Goal: Information Seeking & Learning: Find specific page/section

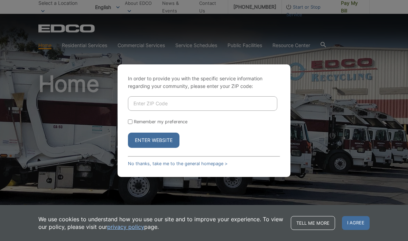
click at [313, 85] on div "In order to provide you with the specific service information regarding your co…" at bounding box center [204, 120] width 408 height 241
click at [206, 166] on link "No thanks, take me to the general homepage >" at bounding box center [178, 163] width 100 height 5
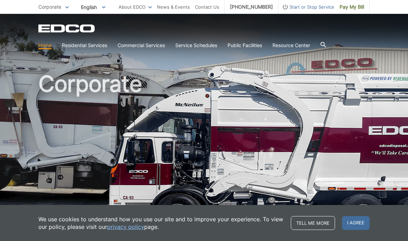
scroll to position [9, 0]
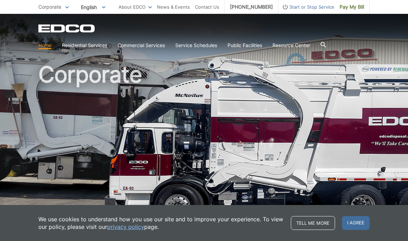
click at [51, 143] on h1 "Corporate" at bounding box center [203, 139] width 331 height 152
click at [356, 219] on span "I agree" at bounding box center [356, 223] width 28 height 14
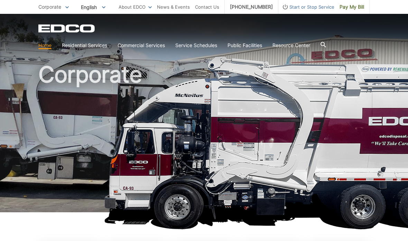
click at [353, 5] on span "Pay My Bill" at bounding box center [352, 7] width 25 height 8
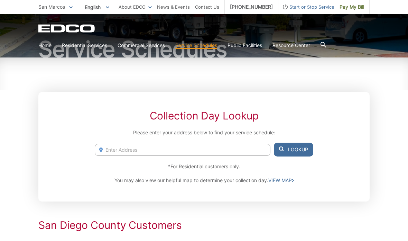
scroll to position [65, 0]
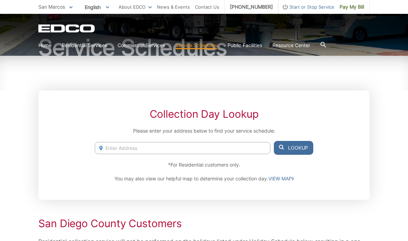
click at [237, 146] on input "Enter Address" at bounding box center [183, 148] width 176 height 12
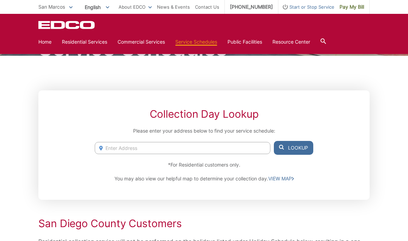
scroll to position [65, 0]
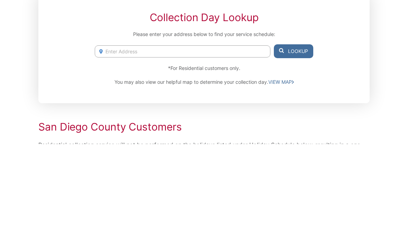
type input "9"
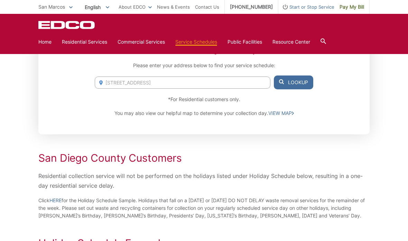
scroll to position [130, 0]
click at [210, 81] on input "632 propulsion Road" at bounding box center [183, 83] width 176 height 12
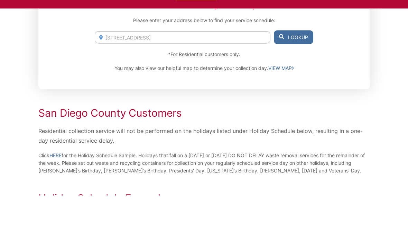
click at [298, 76] on button "Lookup" at bounding box center [293, 83] width 39 height 14
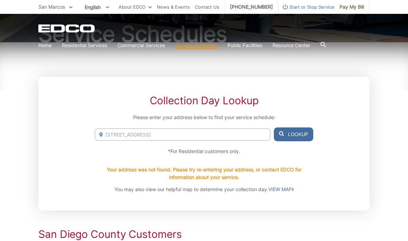
click at [218, 131] on input "632 propulsion Road San marcos" at bounding box center [183, 134] width 176 height 12
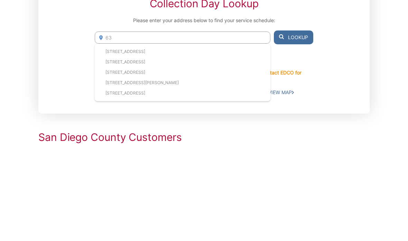
type input "6"
type input "H"
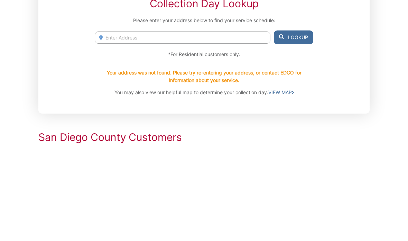
click at [105, 129] on input "Enter Address" at bounding box center [183, 135] width 176 height 12
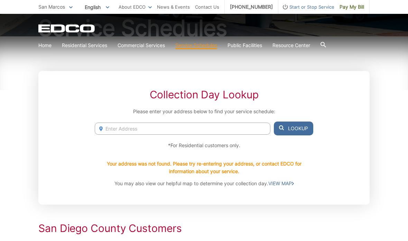
scroll to position [75, 0]
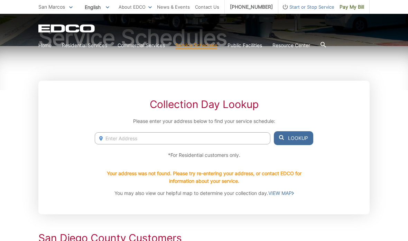
click at [98, 135] on input "Enter Address" at bounding box center [183, 138] width 176 height 12
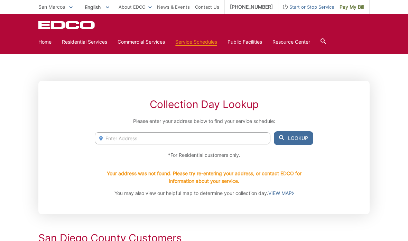
scroll to position [75, 0]
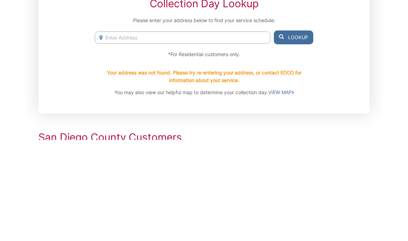
click at [291, 131] on button "Lookup" at bounding box center [293, 138] width 39 height 14
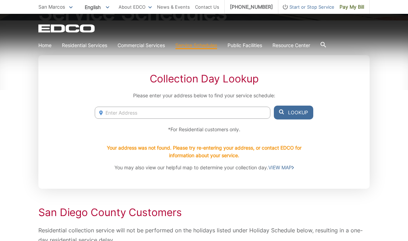
scroll to position [110, 0]
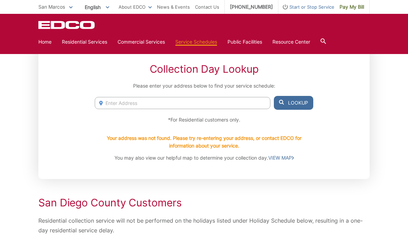
click at [286, 157] on link "VIEW MAP" at bounding box center [281, 158] width 26 height 8
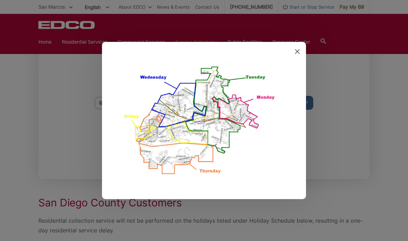
scroll to position [110, 0]
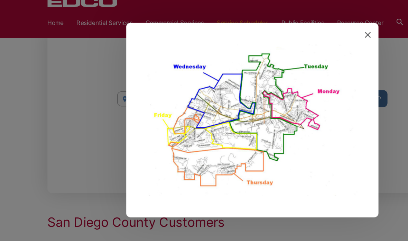
click at [298, 49] on icon at bounding box center [297, 51] width 5 height 5
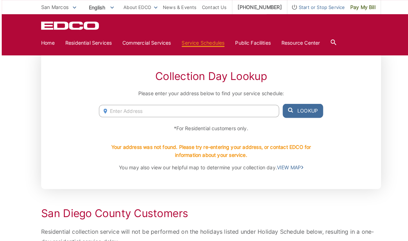
scroll to position [0, 0]
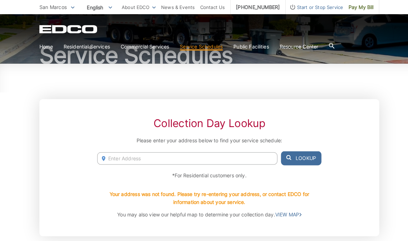
click at [233, 156] on input "Enter Address" at bounding box center [183, 154] width 176 height 12
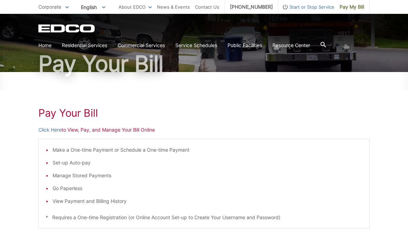
scroll to position [50, 0]
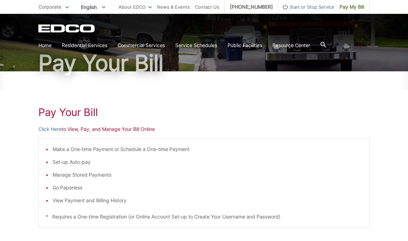
click at [50, 128] on link "Click Here" at bounding box center [49, 129] width 23 height 8
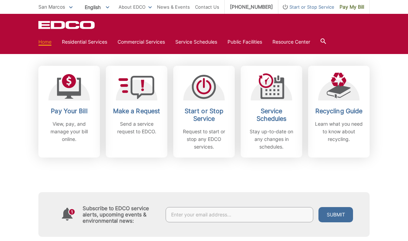
scroll to position [192, 0]
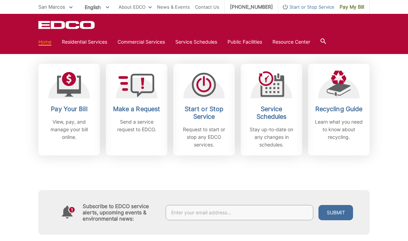
click at [274, 109] on h2 "Service Schedules" at bounding box center [271, 112] width 51 height 15
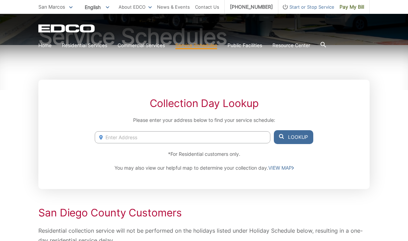
scroll to position [77, 0]
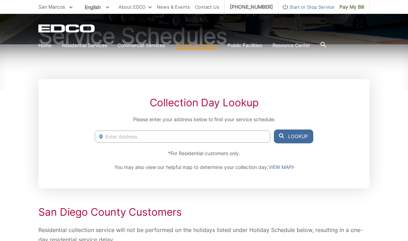
click at [231, 137] on input "Enter Address" at bounding box center [183, 136] width 176 height 12
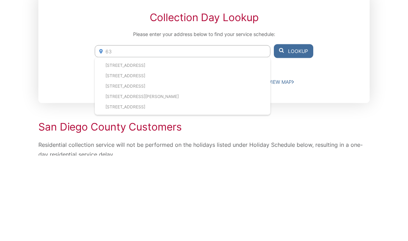
type input "6"
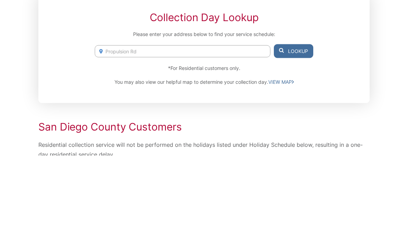
click at [295, 129] on button "Lookup" at bounding box center [293, 136] width 39 height 14
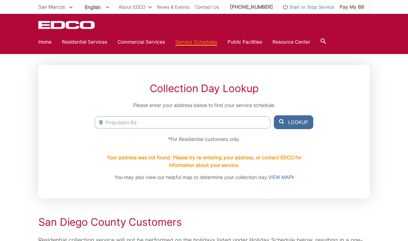
scroll to position [72, 0]
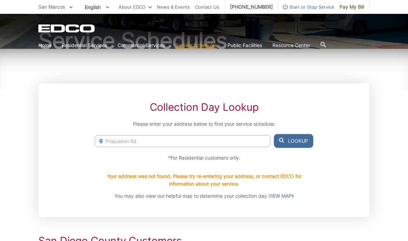
click at [218, 140] on input "Propulsion Rd" at bounding box center [183, 141] width 176 height 12
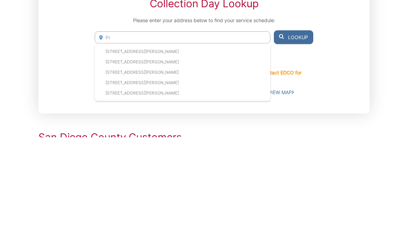
type input "P"
type input "N"
type input "Nort"
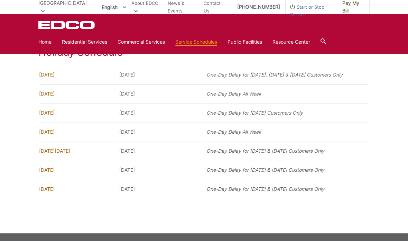
scroll to position [410, 0]
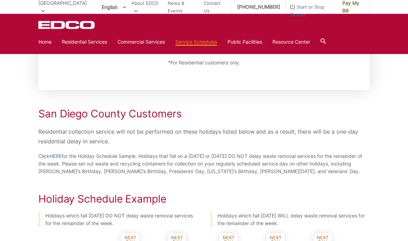
scroll to position [167, 0]
click at [19, 194] on div "Service Schedules Collection Day Lookup Please enter your address below to find…" at bounding box center [204, 193] width 408 height 693
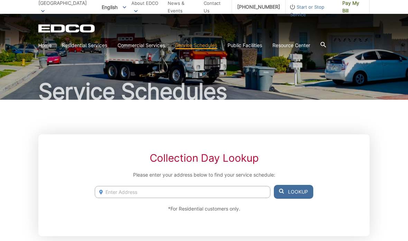
scroll to position [0, 0]
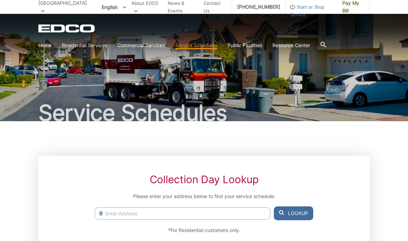
click at [0, 0] on link "Trash" at bounding box center [0, 0] width 0 height 0
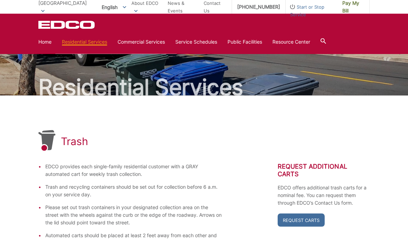
scroll to position [16, 0]
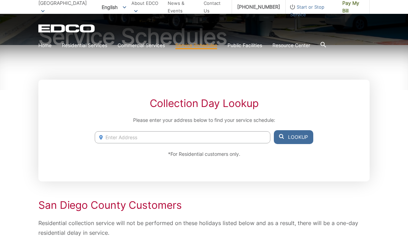
scroll to position [98, 0]
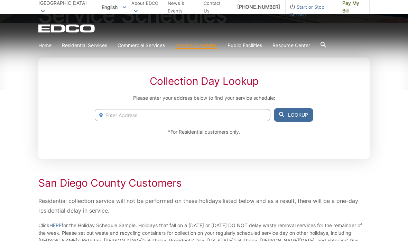
click at [248, 116] on input "Enter Address" at bounding box center [183, 115] width 176 height 12
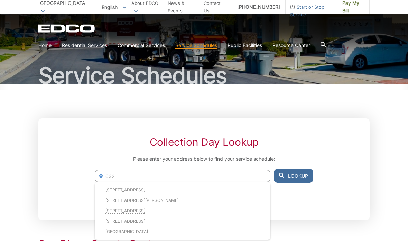
scroll to position [44, 0]
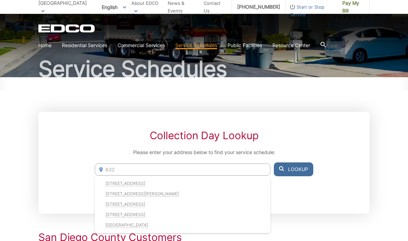
click at [224, 168] on input "632" at bounding box center [183, 169] width 176 height 12
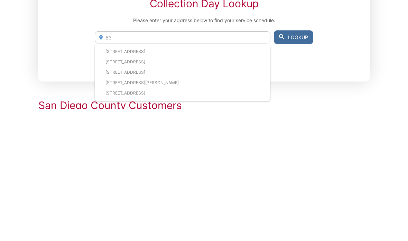
type input "6"
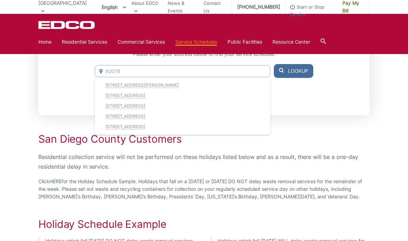
scroll to position [139, 0]
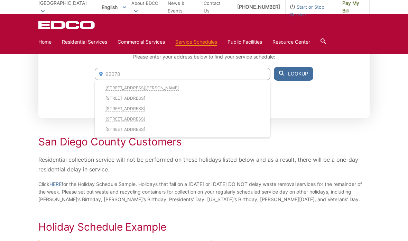
click at [197, 72] on input "92078" at bounding box center [183, 74] width 176 height 12
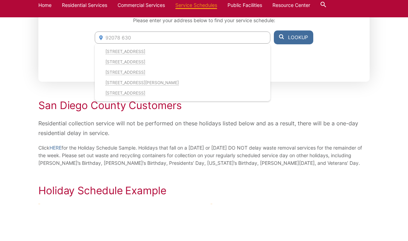
scroll to position [176, 0]
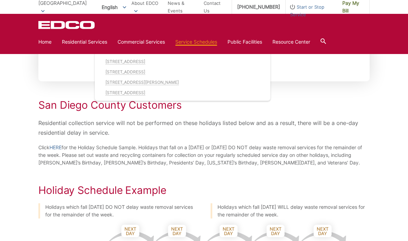
click at [185, 62] on li "630 Shenandoah Ave, San Marcos, CA, 92078" at bounding box center [183, 61] width 176 height 10
type input "<chrome_annotation role="link" style="border-bottom-width: 1px; border-bottom-s…"
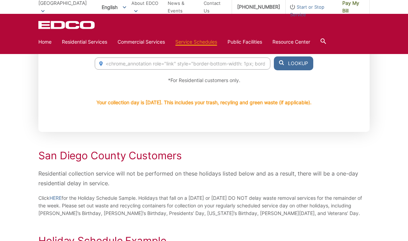
scroll to position [92, 0]
